Goal: Use online tool/utility

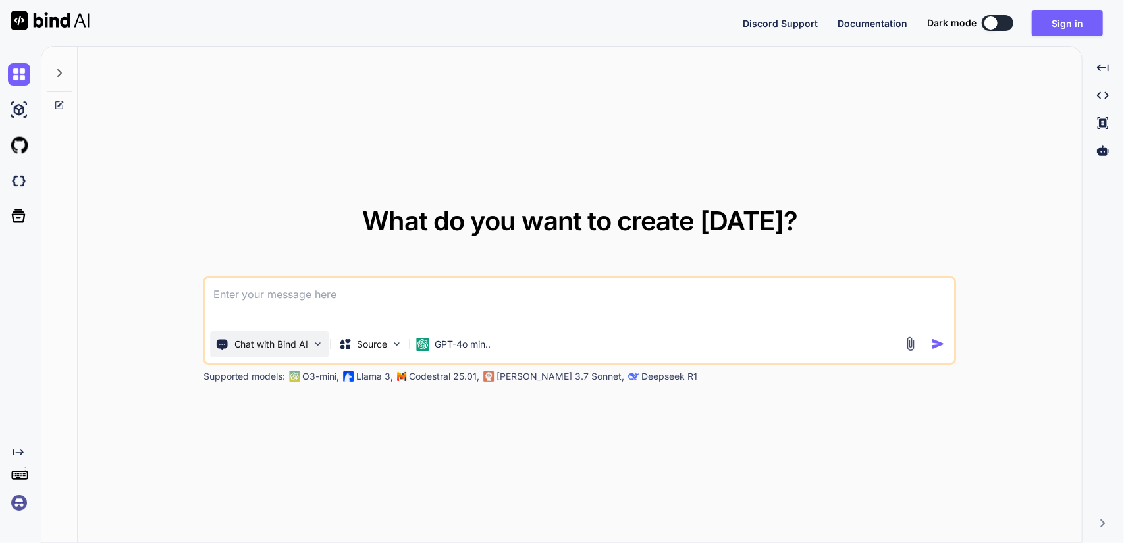
click at [317, 343] on img at bounding box center [318, 344] width 11 height 11
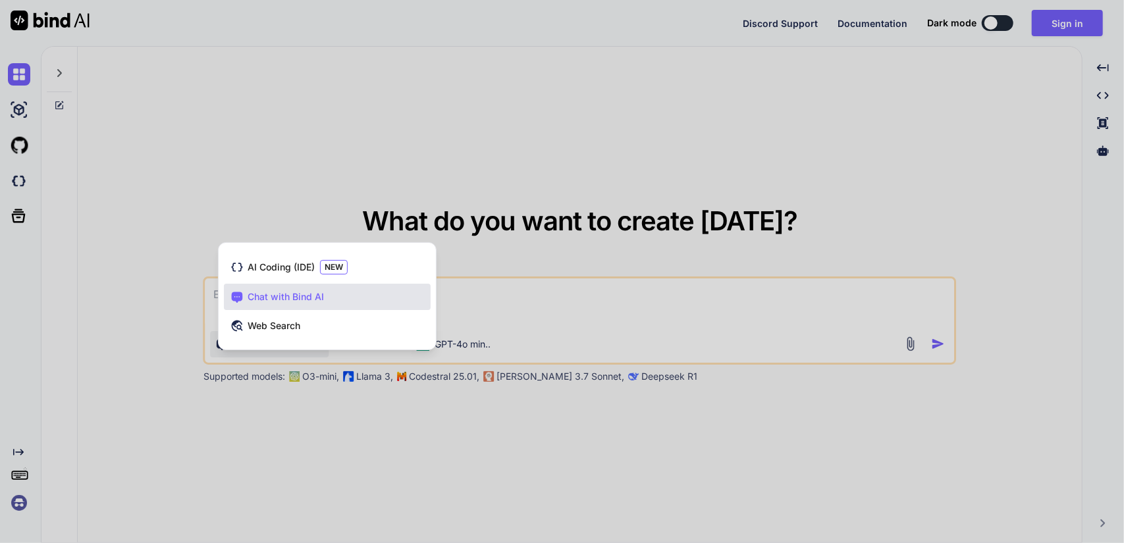
click at [242, 135] on div at bounding box center [562, 271] width 1124 height 543
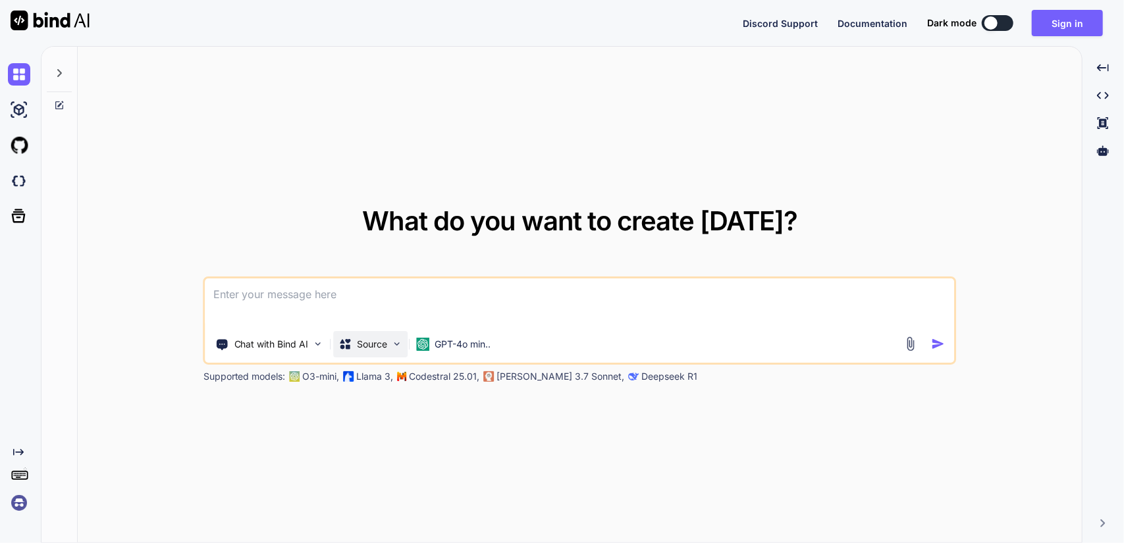
click at [385, 341] on p "Source" at bounding box center [373, 344] width 30 height 13
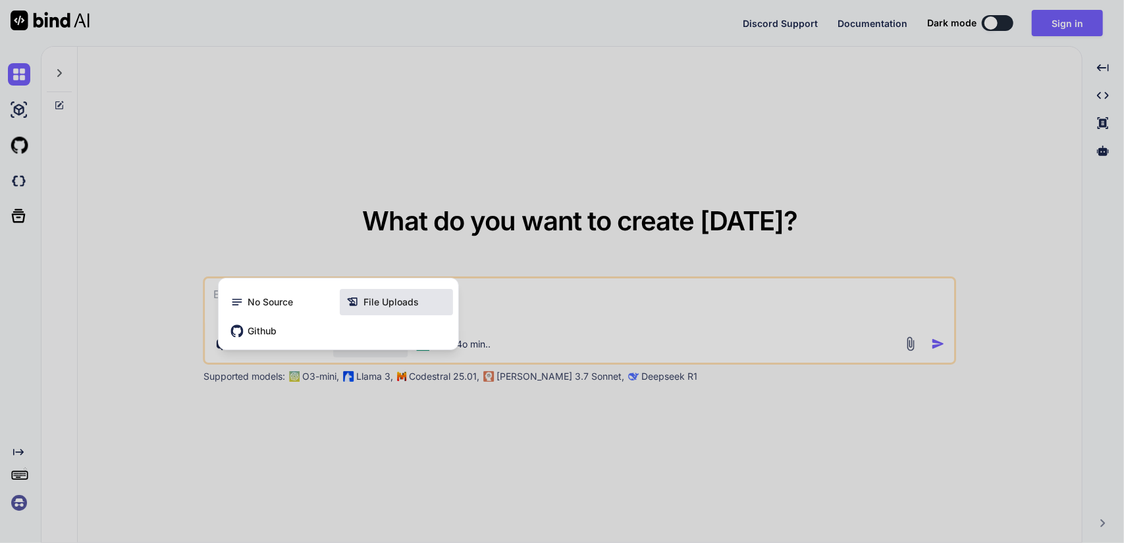
click at [397, 305] on span "File Uploads" at bounding box center [391, 302] width 55 height 13
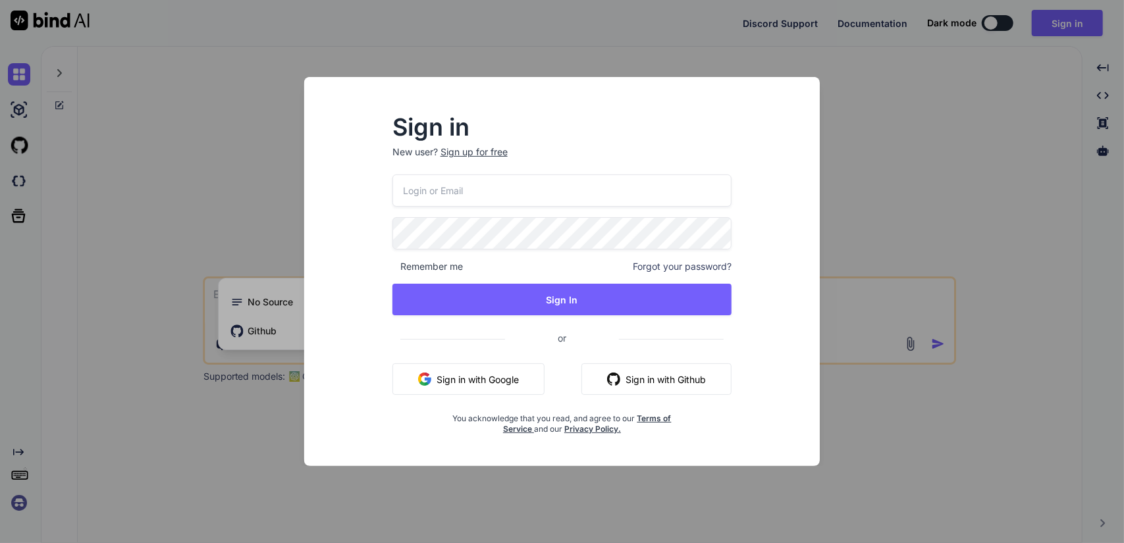
click at [1016, 121] on div "Sign in New user? Sign up for free Remember me Forgot your password? Sign In or…" at bounding box center [562, 271] width 1124 height 543
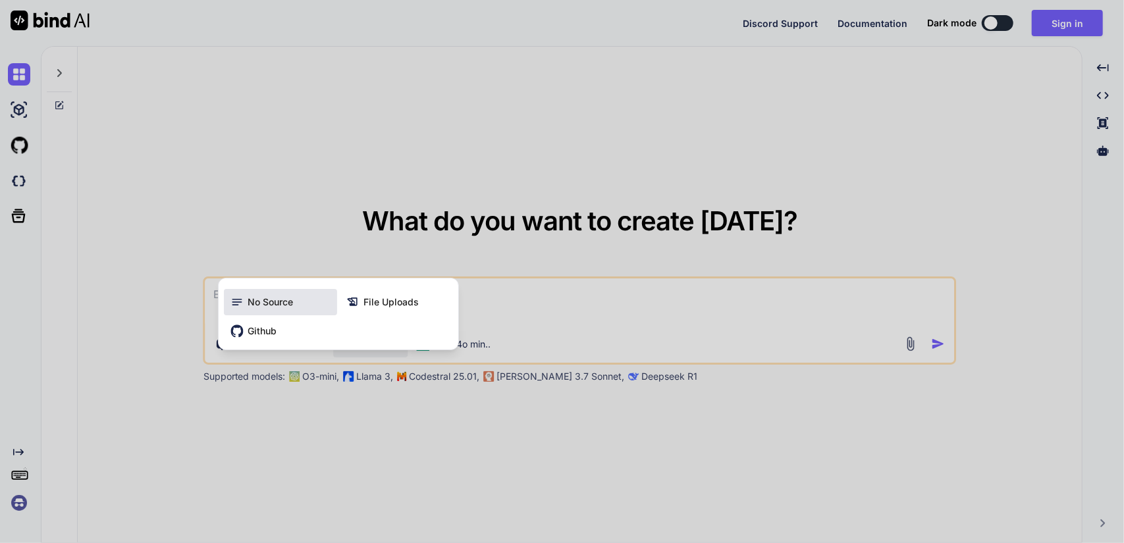
click at [271, 303] on span "No Source" at bounding box center [270, 302] width 45 height 13
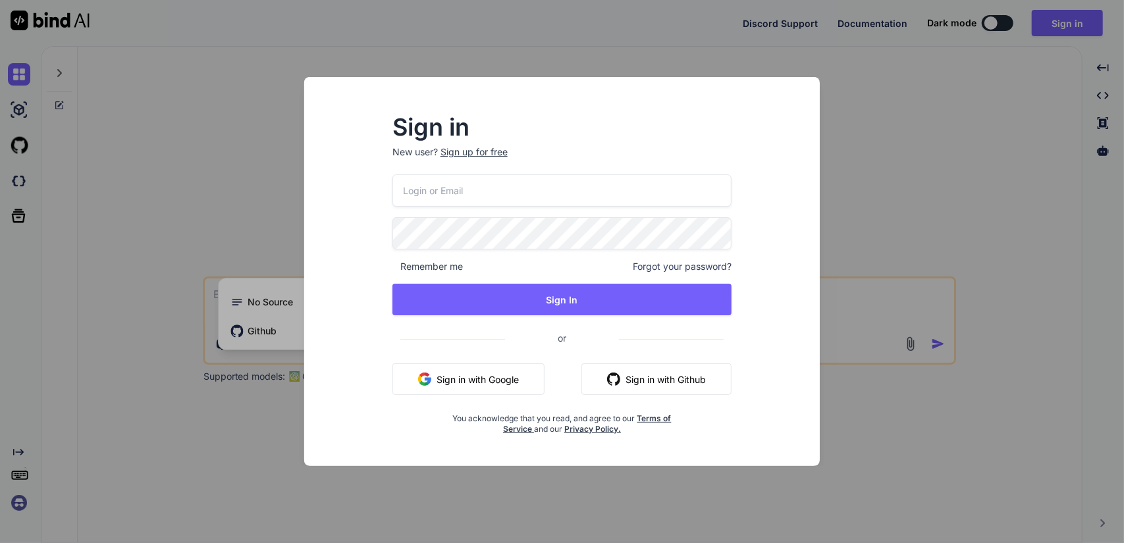
click at [224, 179] on div "Sign in New user? Sign up for free Remember me Forgot your password? Sign In or…" at bounding box center [562, 271] width 1124 height 543
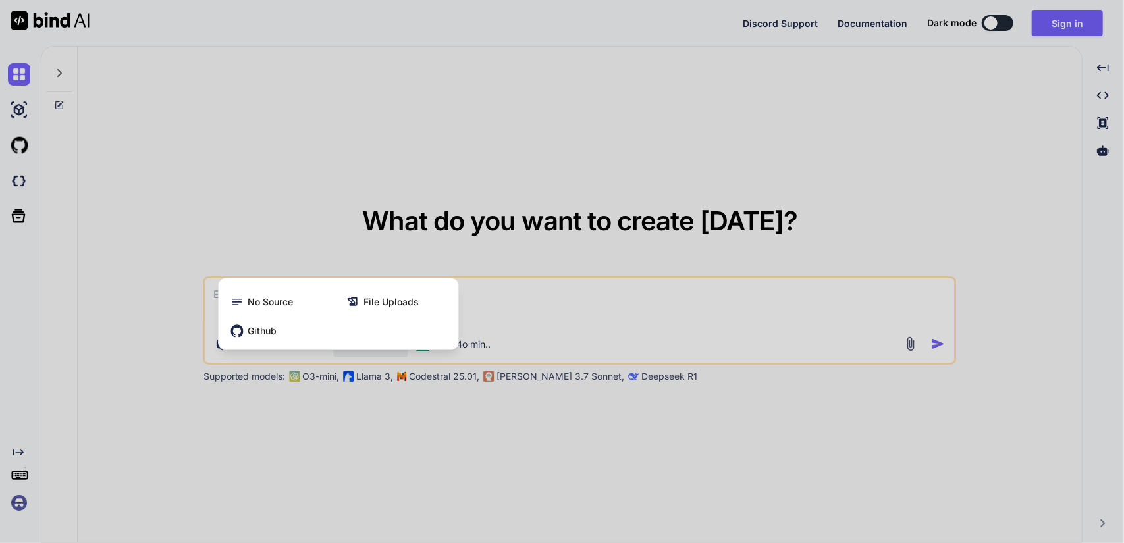
click at [520, 215] on div at bounding box center [562, 271] width 1124 height 543
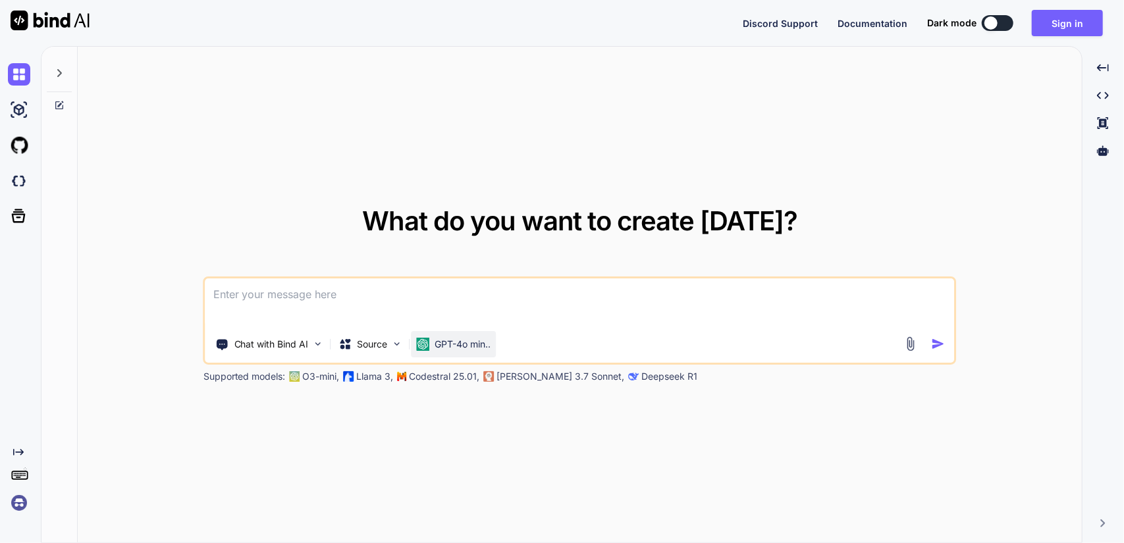
click at [476, 348] on p "GPT-4o min.." at bounding box center [463, 344] width 56 height 13
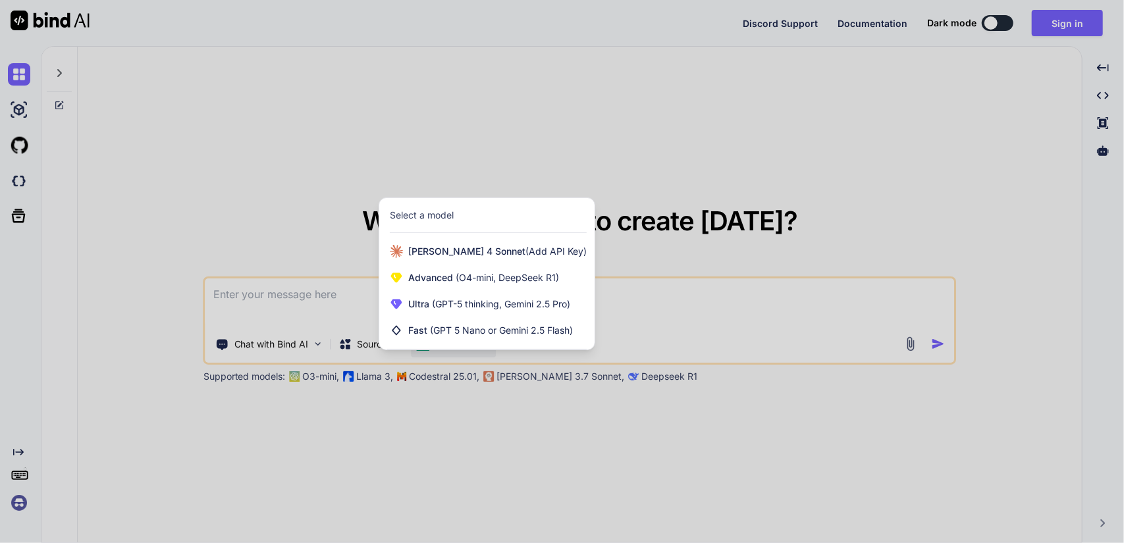
click at [531, 439] on div at bounding box center [562, 271] width 1124 height 543
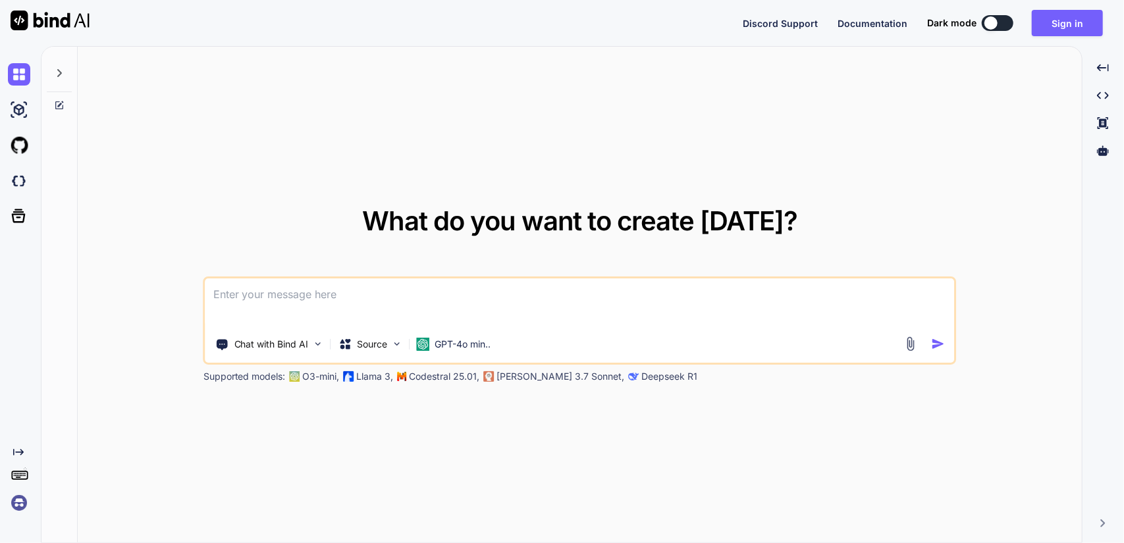
click at [14, 502] on img at bounding box center [19, 503] width 22 height 22
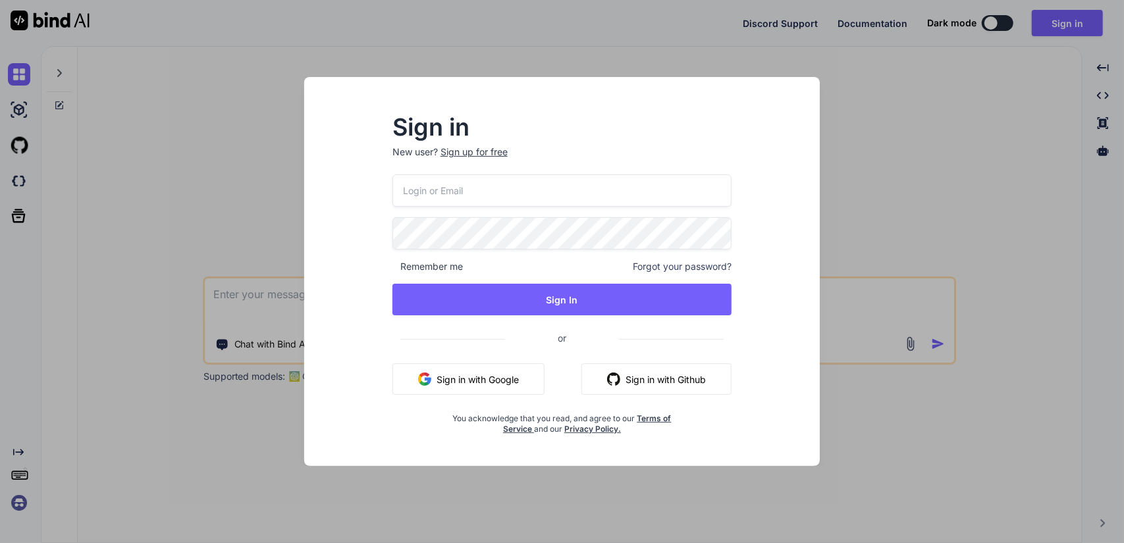
click at [216, 300] on div "Sign in New user? Sign up for free Remember me Forgot your password? Sign In or…" at bounding box center [562, 271] width 1124 height 543
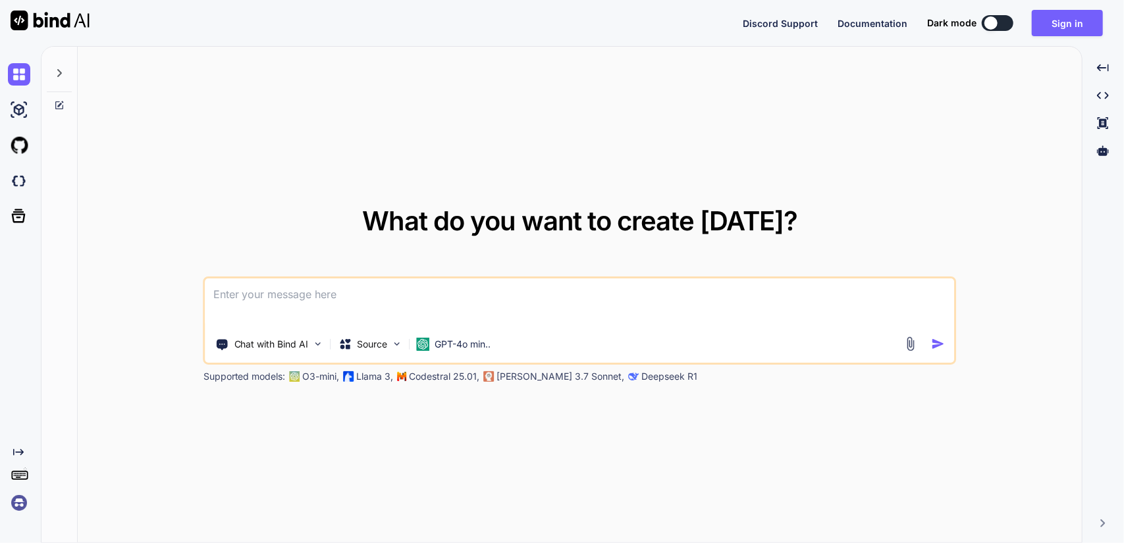
click at [25, 468] on icon at bounding box center [20, 475] width 18 height 18
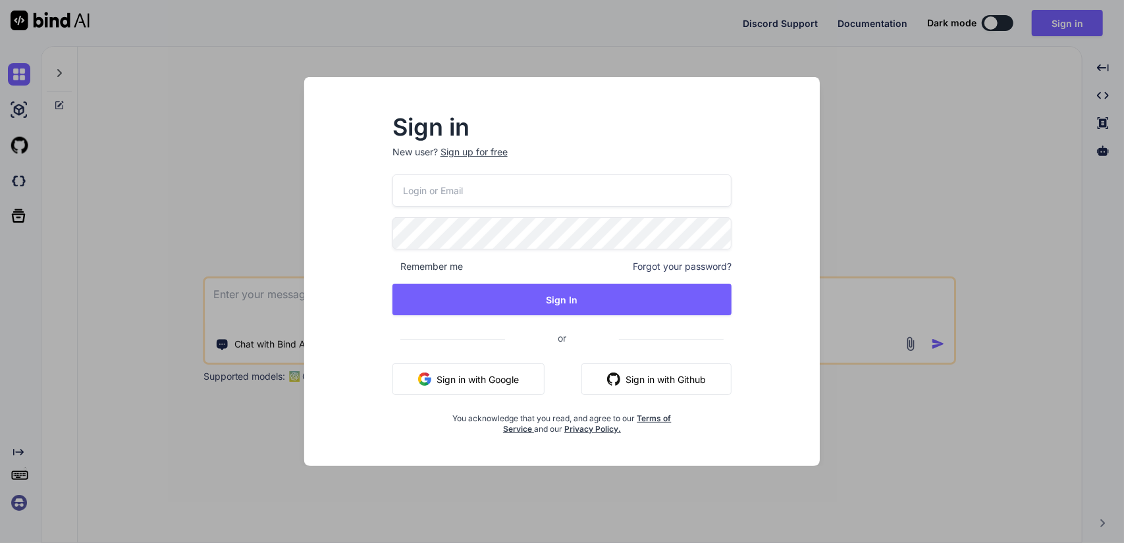
click at [103, 264] on div "Sign in New user? Sign up for free Remember me Forgot your password? Sign In or…" at bounding box center [562, 271] width 1124 height 543
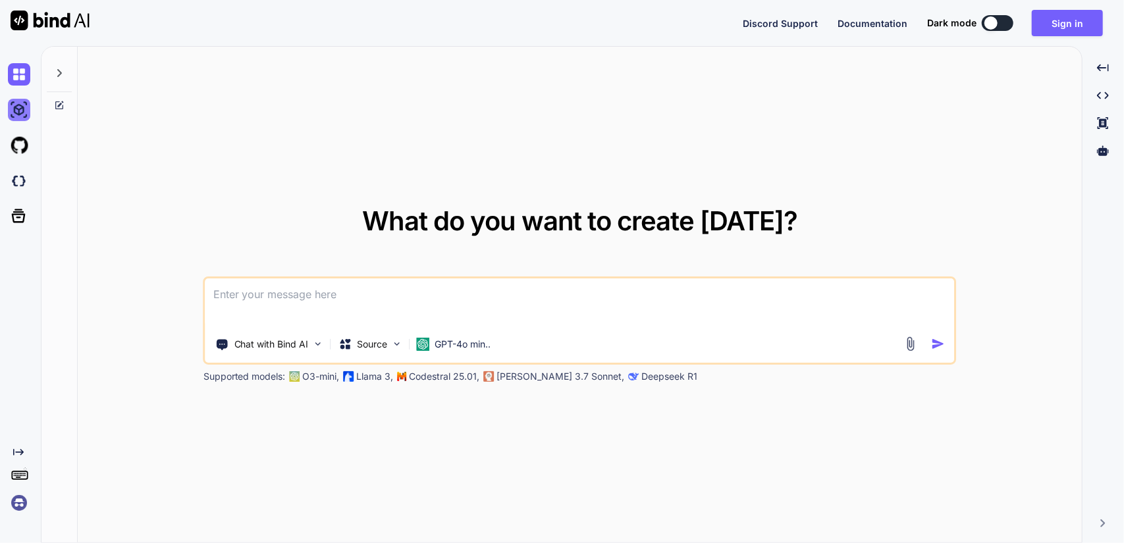
click at [27, 111] on img at bounding box center [19, 110] width 22 height 22
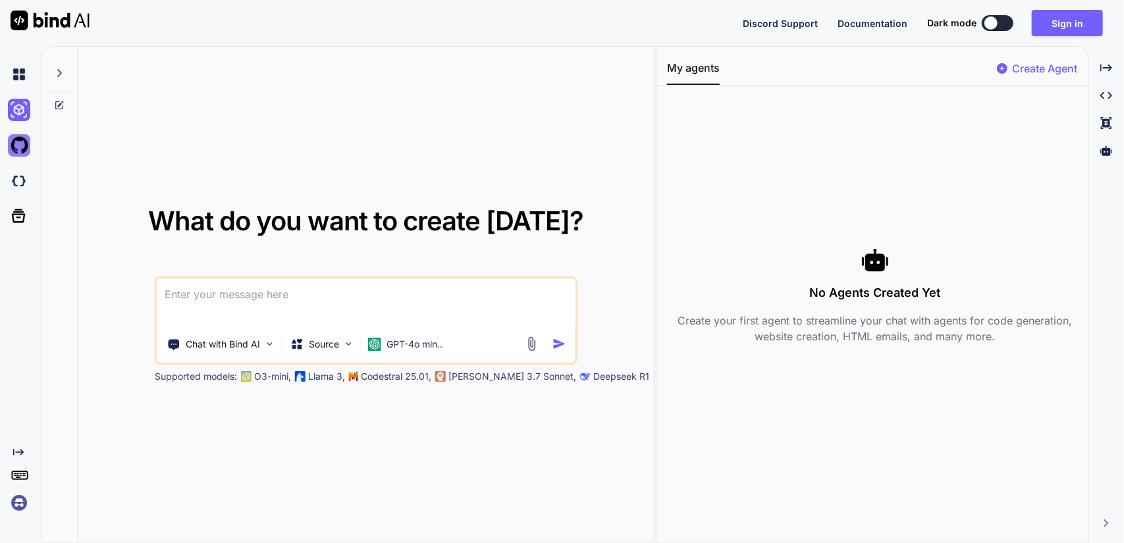
click at [14, 146] on img at bounding box center [19, 145] width 22 height 22
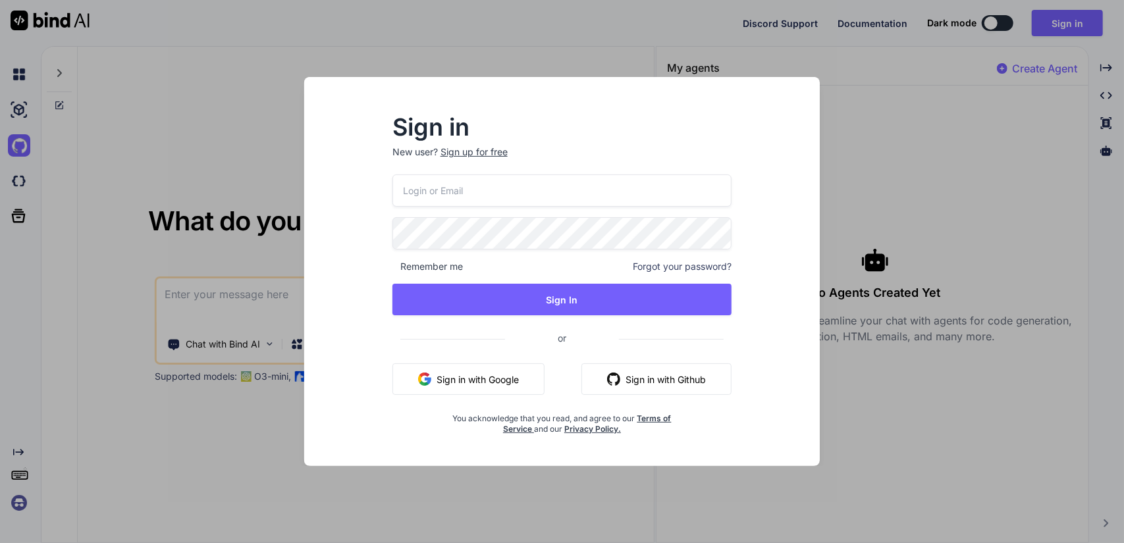
click at [16, 184] on div "Sign in New user? Sign up for free Remember me Forgot your password? Sign In or…" at bounding box center [562, 271] width 1124 height 543
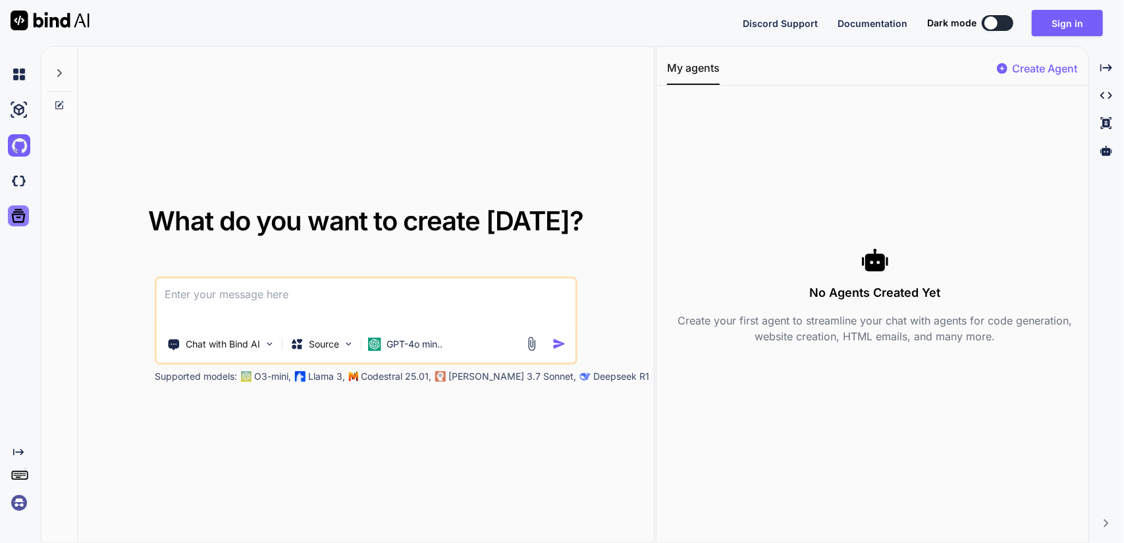
click at [24, 219] on icon at bounding box center [18, 216] width 18 height 18
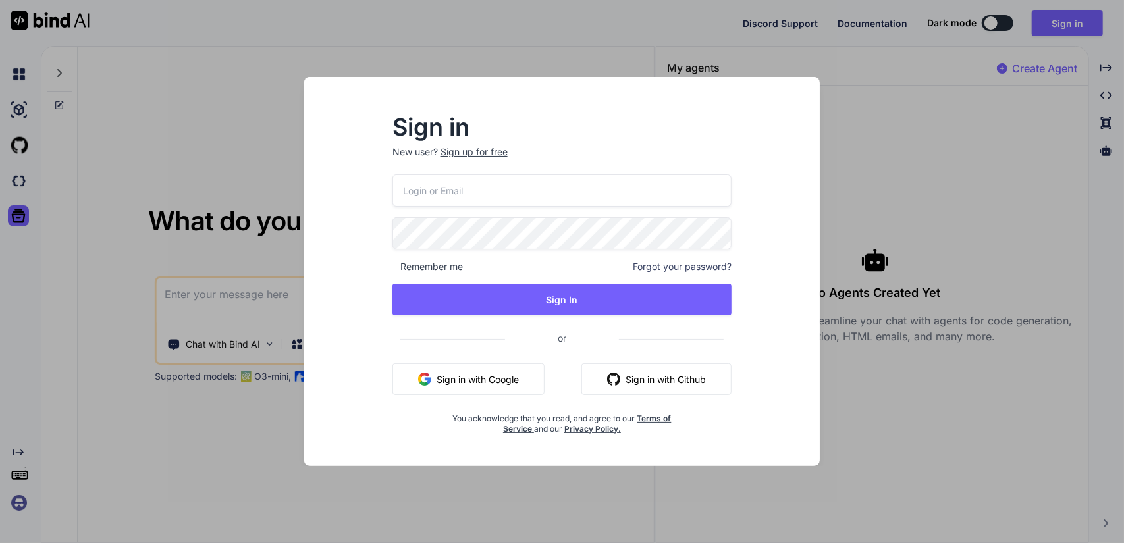
click at [22, 450] on div "Sign in New user? Sign up for free Remember me Forgot your password? Sign In or…" at bounding box center [562, 271] width 1124 height 543
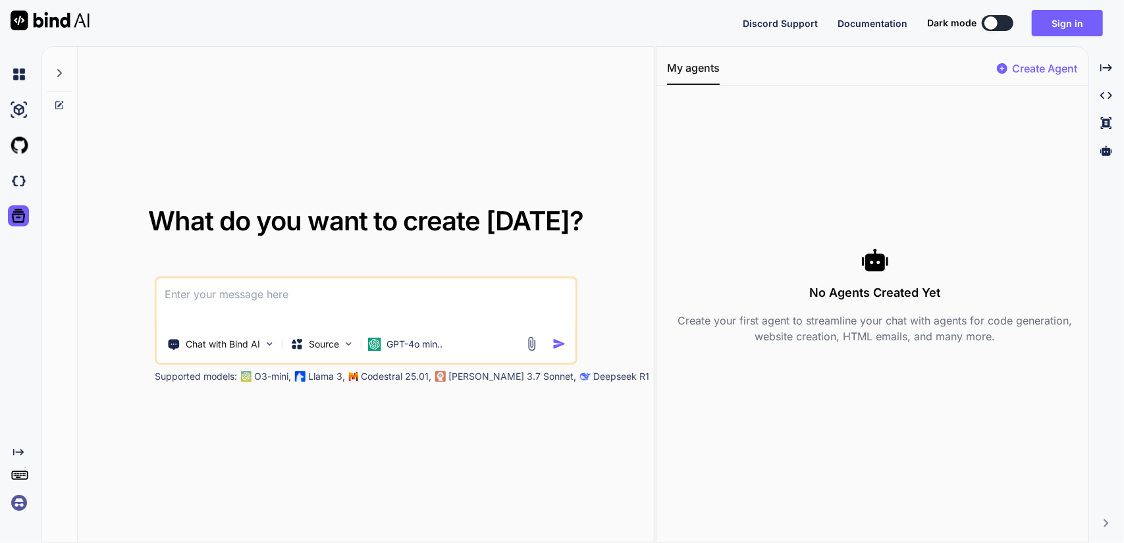
click at [16, 476] on rect at bounding box center [15, 475] width 1 height 1
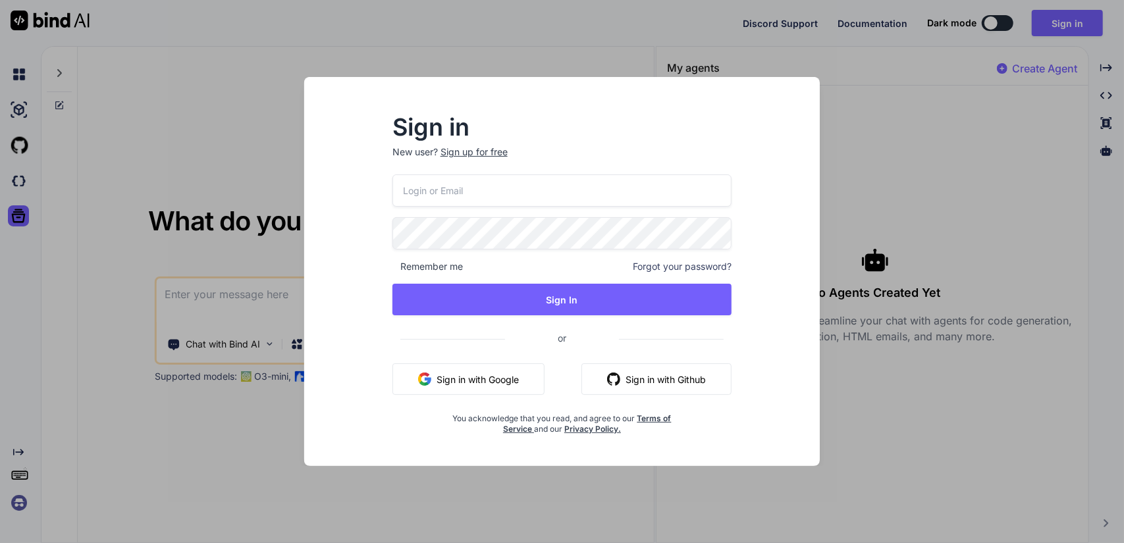
click at [18, 113] on div "Sign in New user? Sign up for free Remember me Forgot your password? Sign In or…" at bounding box center [562, 271] width 1124 height 543
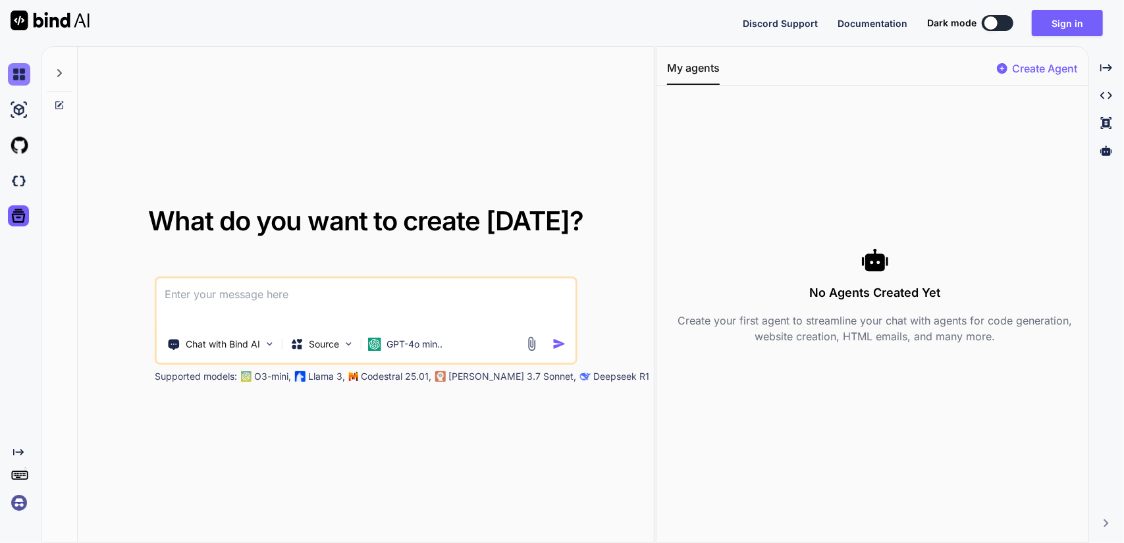
click at [24, 76] on img at bounding box center [19, 74] width 22 height 22
type textarea "x"
